Goal: Information Seeking & Learning: Learn about a topic

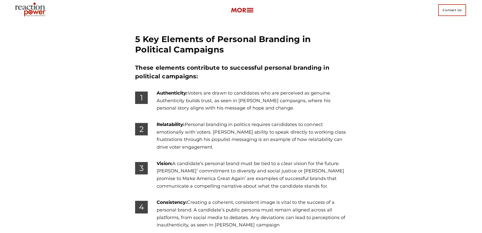
scroll to position [1368, 0]
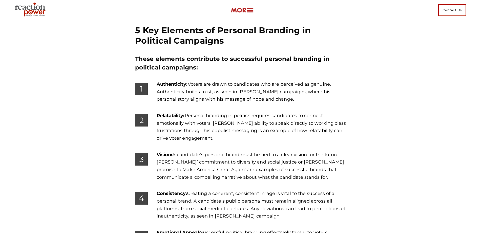
drag, startPoint x: 185, startPoint y: 51, endPoint x: 298, endPoint y: 57, distance: 112.6
click at [298, 81] on p "Authenticity: Voters are drawn to candidates who are perceived as genuine. Auth…" at bounding box center [252, 92] width 190 height 23
drag, startPoint x: 201, startPoint y: 76, endPoint x: 221, endPoint y: 102, distance: 32.9
click at [221, 112] on p "Relatability: Personal branding in politics requires candidates to connect emot…" at bounding box center [252, 127] width 190 height 30
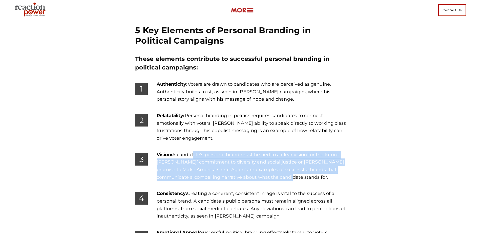
drag, startPoint x: 195, startPoint y: 115, endPoint x: 268, endPoint y: 135, distance: 75.6
click at [268, 151] on p "Vision: A candidate’s personal brand must be tied to a clear vision for the fut…" at bounding box center [252, 166] width 190 height 30
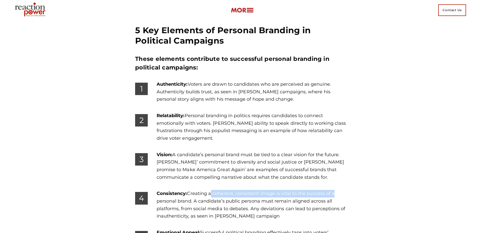
drag, startPoint x: 216, startPoint y: 155, endPoint x: 332, endPoint y: 154, distance: 115.7
click at [332, 190] on p "Consistency: Creating a coherent, consistent image is vital to the success of a…" at bounding box center [252, 205] width 190 height 30
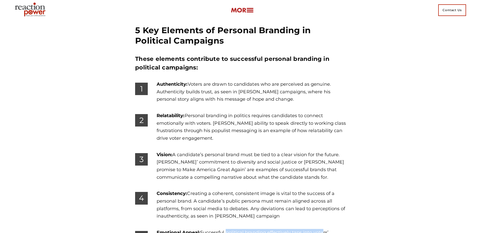
drag, startPoint x: 226, startPoint y: 192, endPoint x: 322, endPoint y: 191, distance: 95.7
drag, startPoint x: 224, startPoint y: 202, endPoint x: 268, endPoint y: 206, distance: 44.7
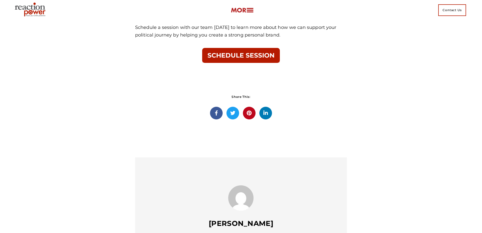
scroll to position [1849, 0]
